Goal: Find specific page/section: Find specific page/section

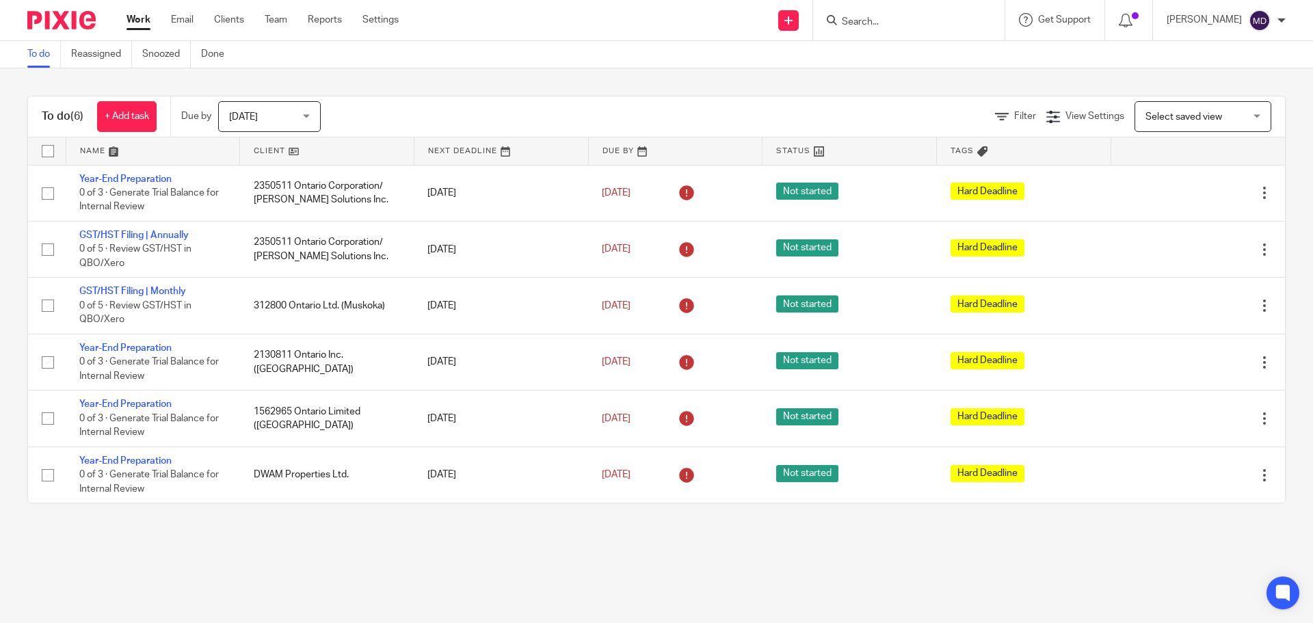
click at [929, 26] on input "Search" at bounding box center [902, 22] width 123 height 12
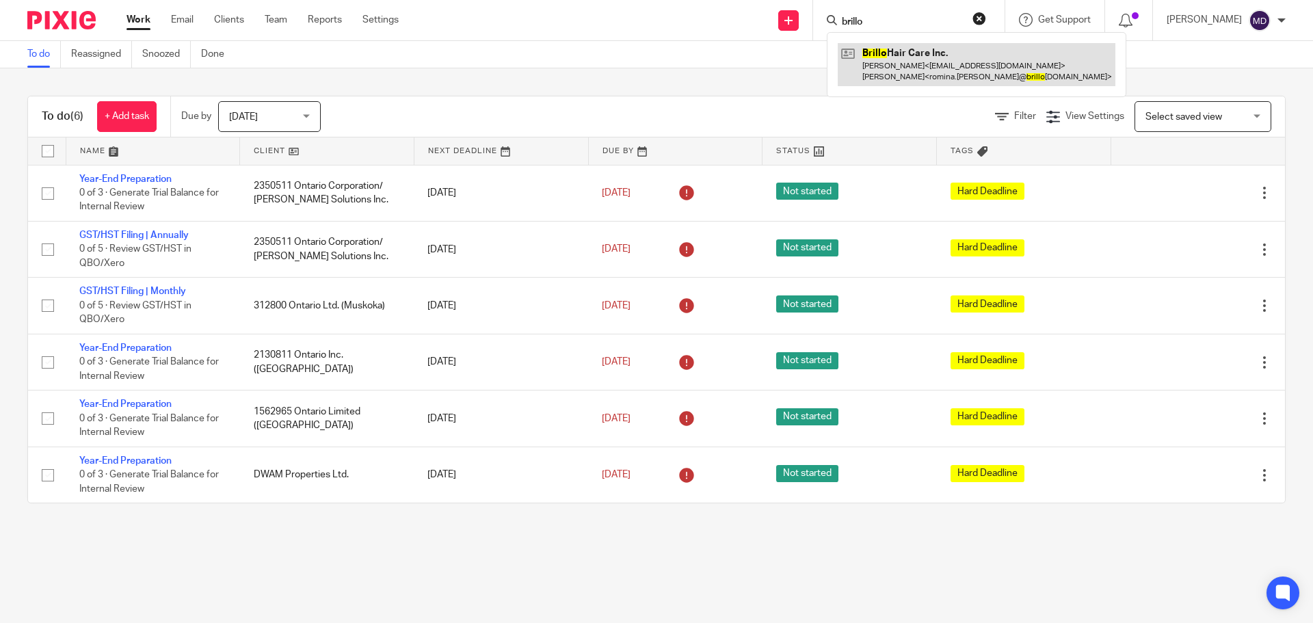
type input "brillo"
click at [931, 66] on link at bounding box center [977, 64] width 278 height 42
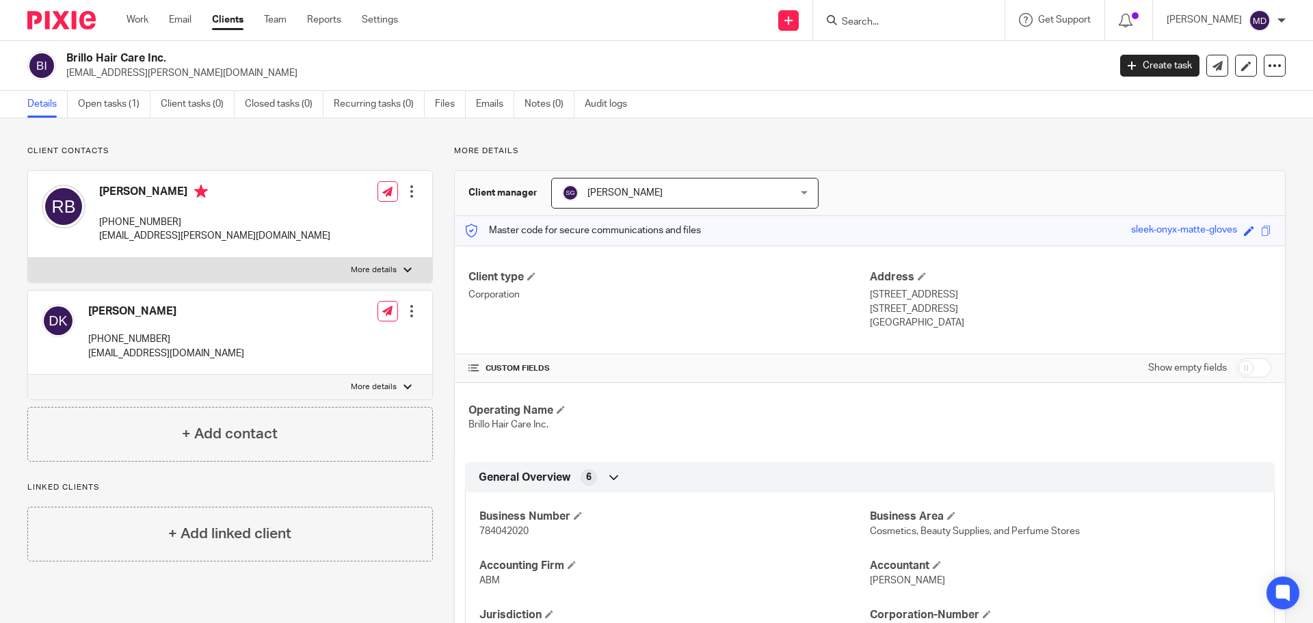
click at [943, 27] on input "Search" at bounding box center [902, 22] width 123 height 12
click at [453, 109] on link "Files" at bounding box center [450, 104] width 31 height 27
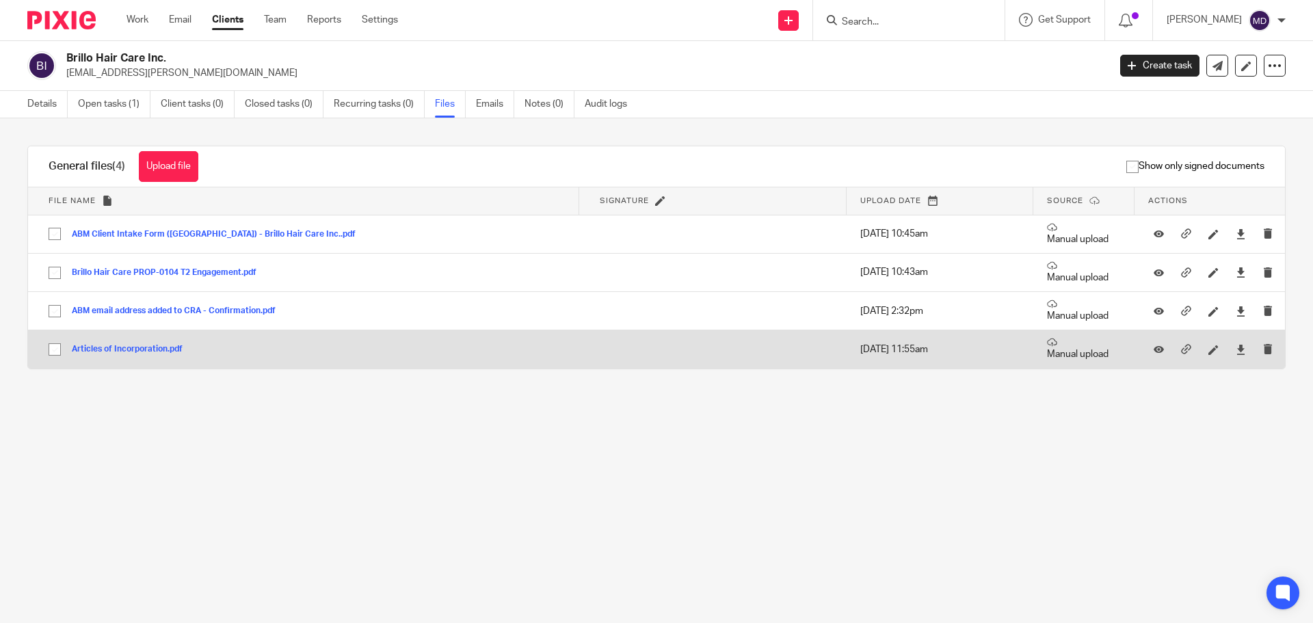
click at [159, 349] on button "Articles of Incorporation.pdf" at bounding box center [132, 350] width 121 height 10
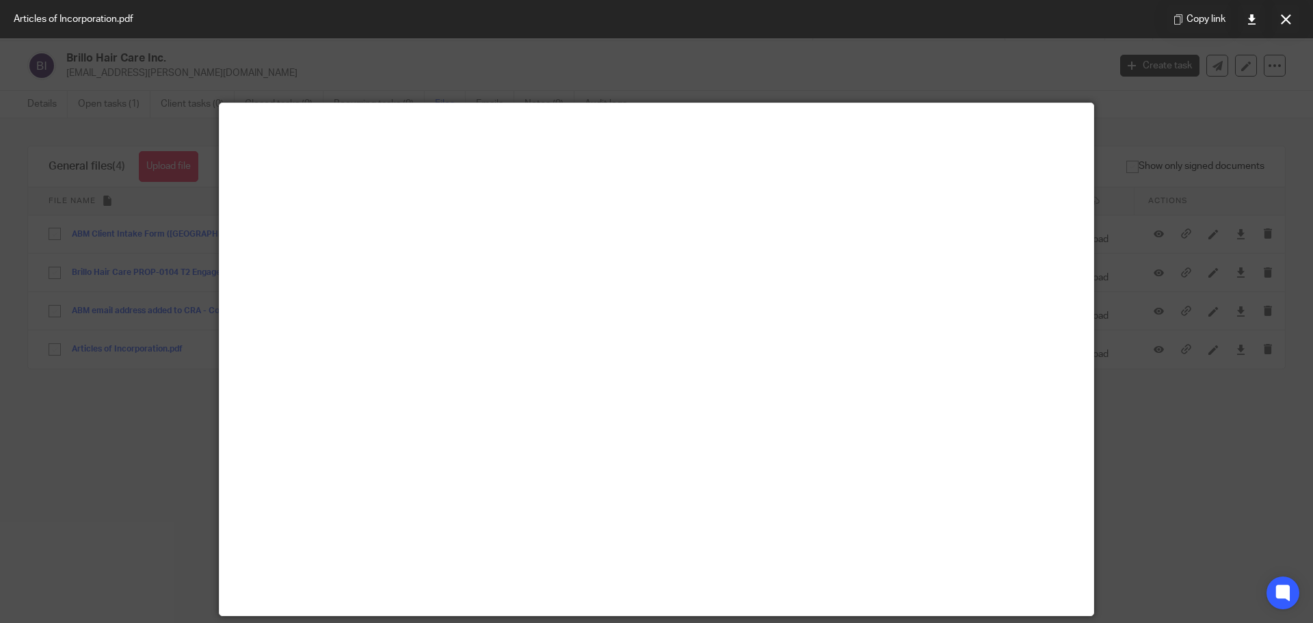
drag, startPoint x: 1282, startPoint y: 27, endPoint x: 1178, endPoint y: 48, distance: 106.1
click at [1282, 27] on button at bounding box center [1285, 18] width 27 height 27
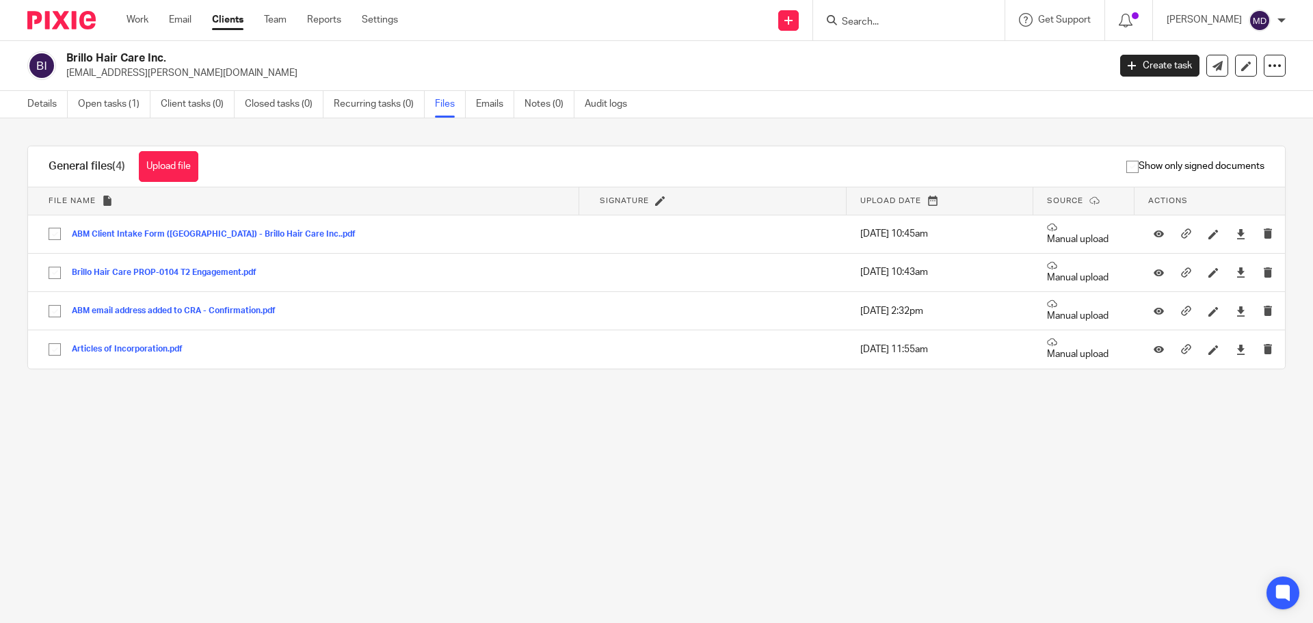
click at [908, 23] on input "Search" at bounding box center [902, 22] width 123 height 12
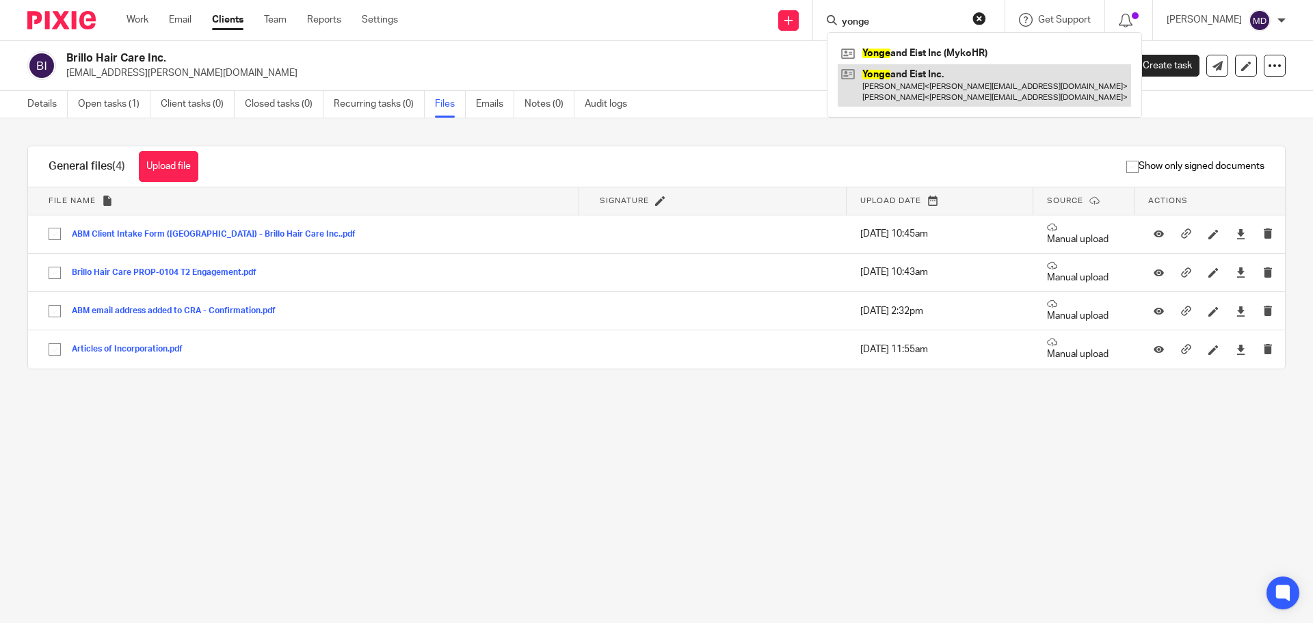
type input "yonge"
click at [971, 81] on link at bounding box center [984, 85] width 293 height 42
